Goal: Task Accomplishment & Management: Use online tool/utility

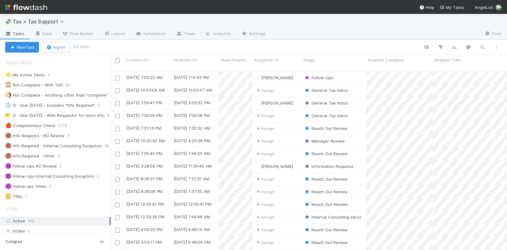
scroll to position [178, 390]
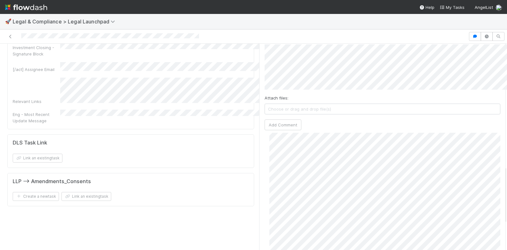
scroll to position [515, 0]
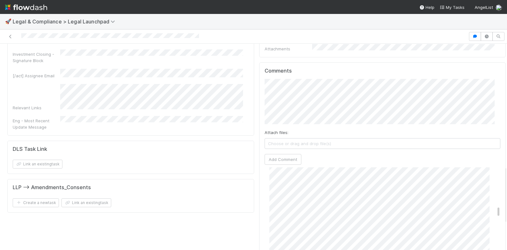
click at [48, 5] on nav "Help My Tasks AngelList" at bounding box center [253, 7] width 507 height 14
click at [40, 4] on img at bounding box center [26, 7] width 42 height 11
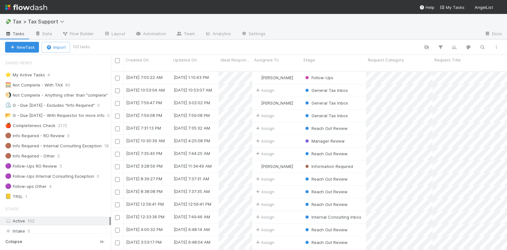
scroll to position [178, 390]
click at [28, 6] on img at bounding box center [26, 7] width 42 height 11
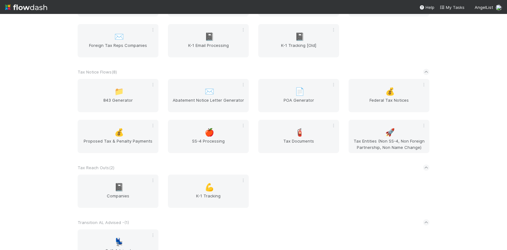
scroll to position [1506, 0]
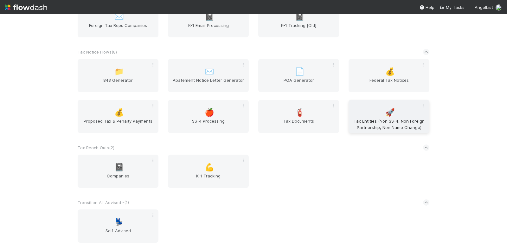
click at [386, 117] on span "🚀" at bounding box center [391, 112] width 10 height 8
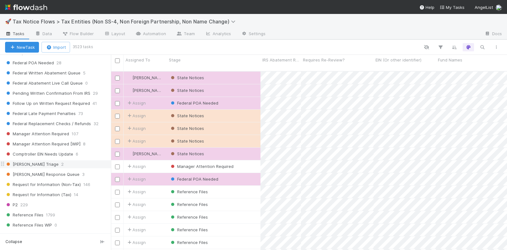
scroll to position [292, 0]
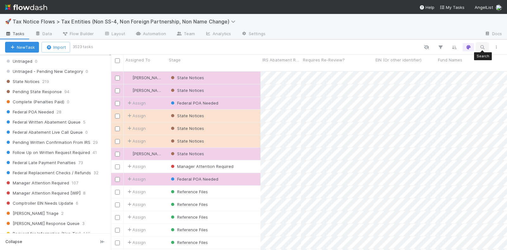
click at [484, 46] on icon "button" at bounding box center [482, 47] width 6 height 6
click at [131, 46] on div at bounding box center [253, 125] width 507 height 250
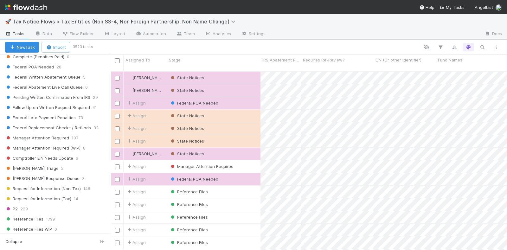
scroll to position [450, 0]
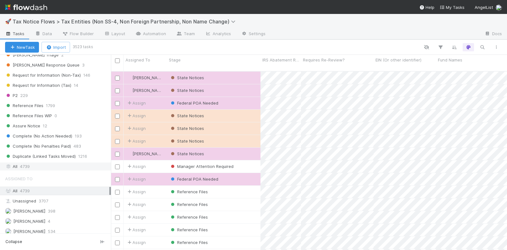
click at [27, 163] on span "4739" at bounding box center [25, 167] width 10 height 8
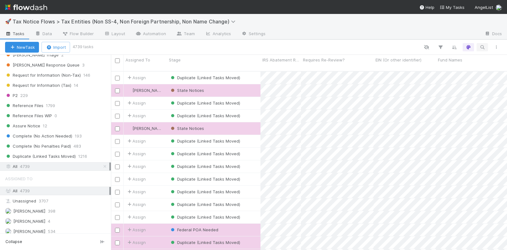
scroll to position [178, 390]
click at [483, 46] on icon "button" at bounding box center [482, 47] width 6 height 6
click at [441, 36] on input at bounding box center [449, 37] width 63 height 8
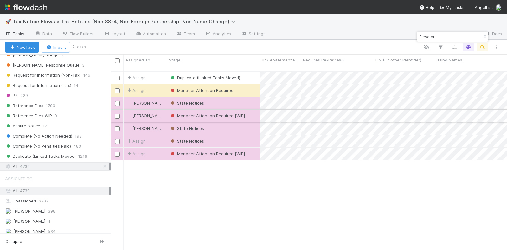
type input "Elevator"
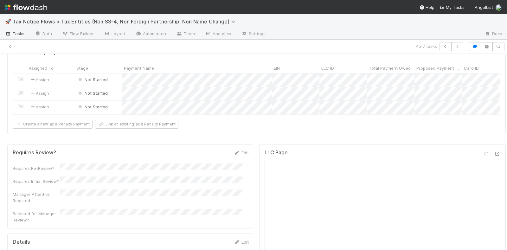
scroll to position [131, 0]
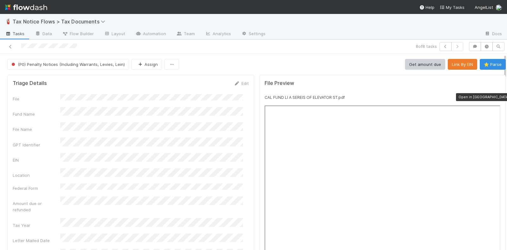
click at [485, 93] on div "File Preview" at bounding box center [383, 87] width 246 height 14
click at [494, 95] on icon at bounding box center [497, 97] width 6 height 4
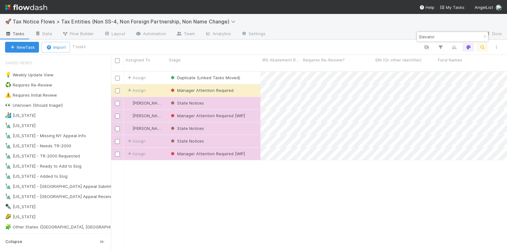
scroll to position [178, 390]
